Goal: Transaction & Acquisition: Purchase product/service

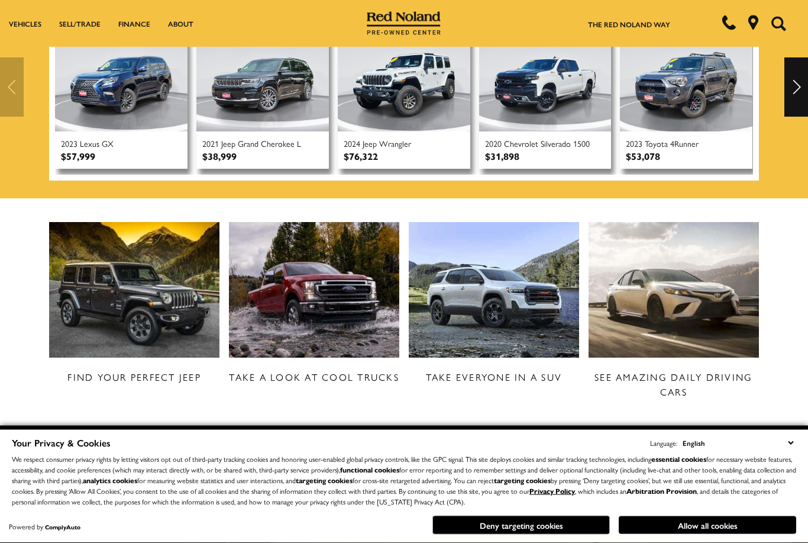
scroll to position [364, 0]
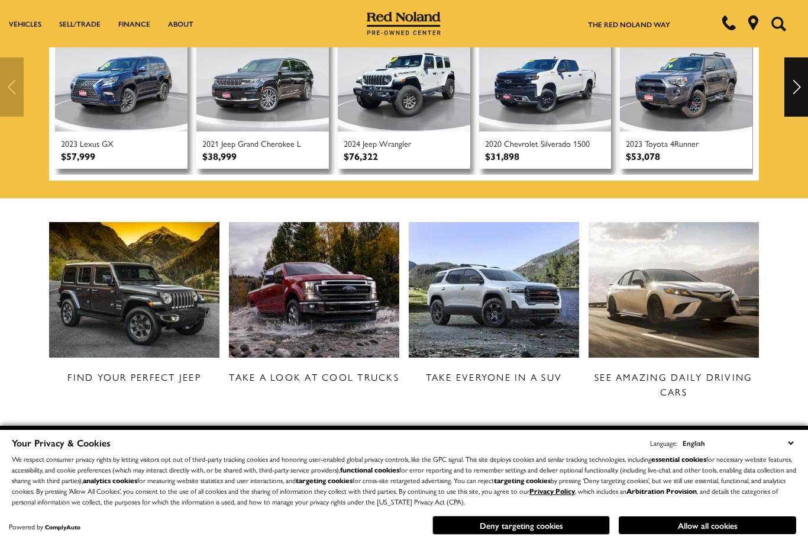
click at [0, 0] on link "View All Used Vehicles" at bounding box center [0, 0] width 0 height 0
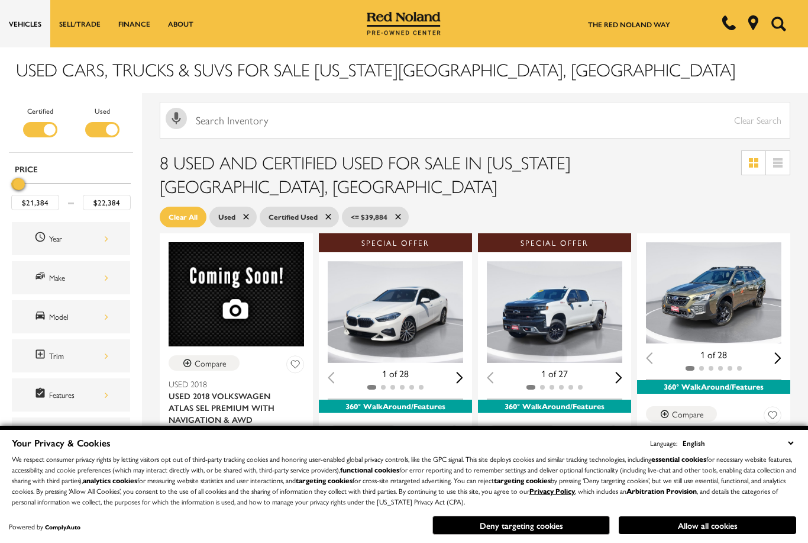
type input "$21,884"
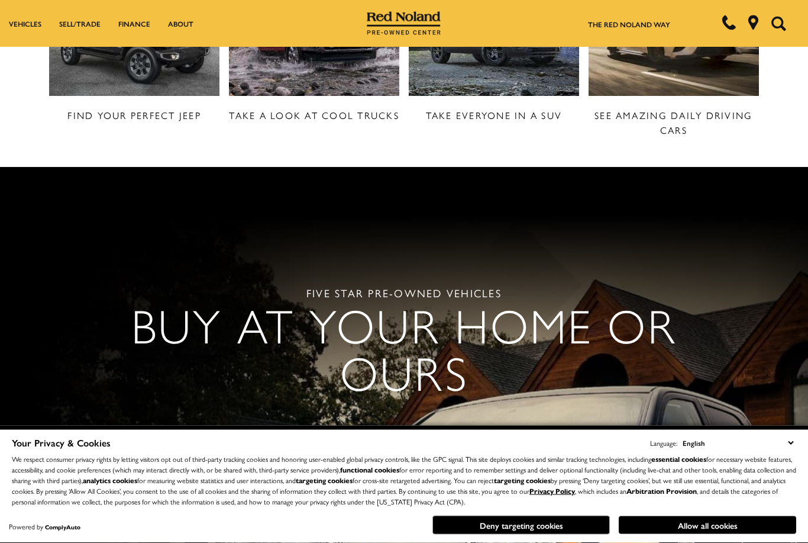
scroll to position [625, 0]
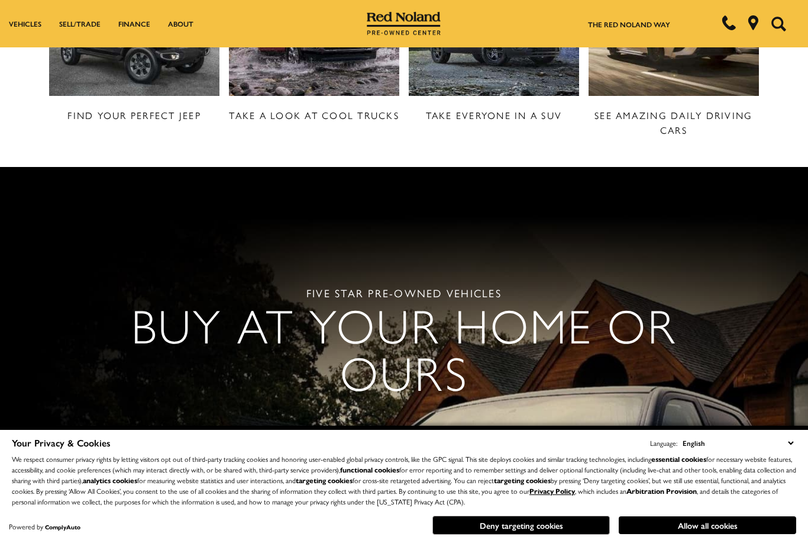
click at [709, 534] on button "Allow all cookies" at bounding box center [708, 525] width 178 height 18
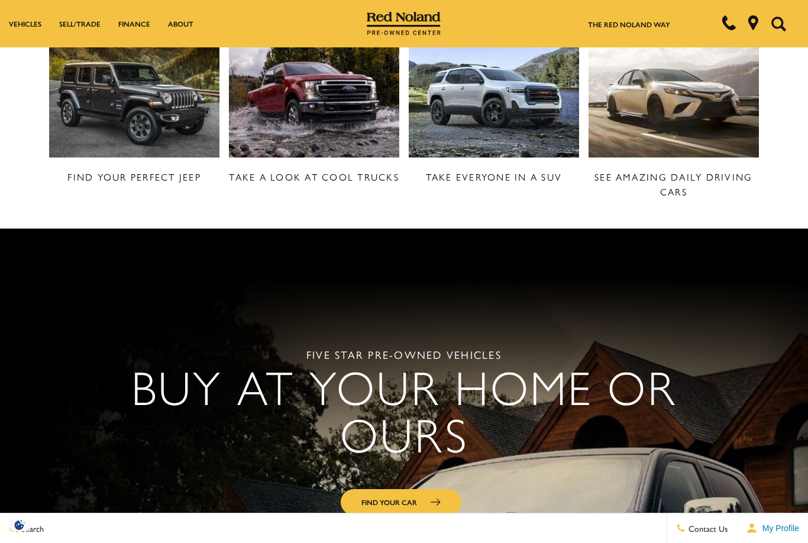
scroll to position [565, 0]
